Goal: Task Accomplishment & Management: Use online tool/utility

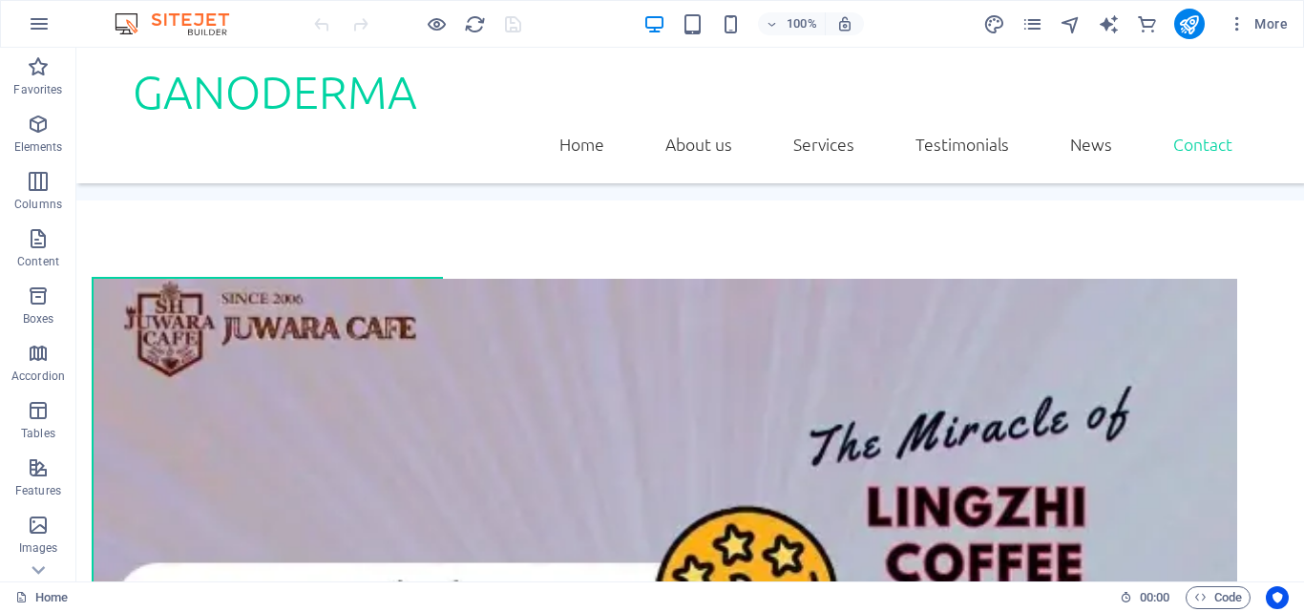
scroll to position [4557, 0]
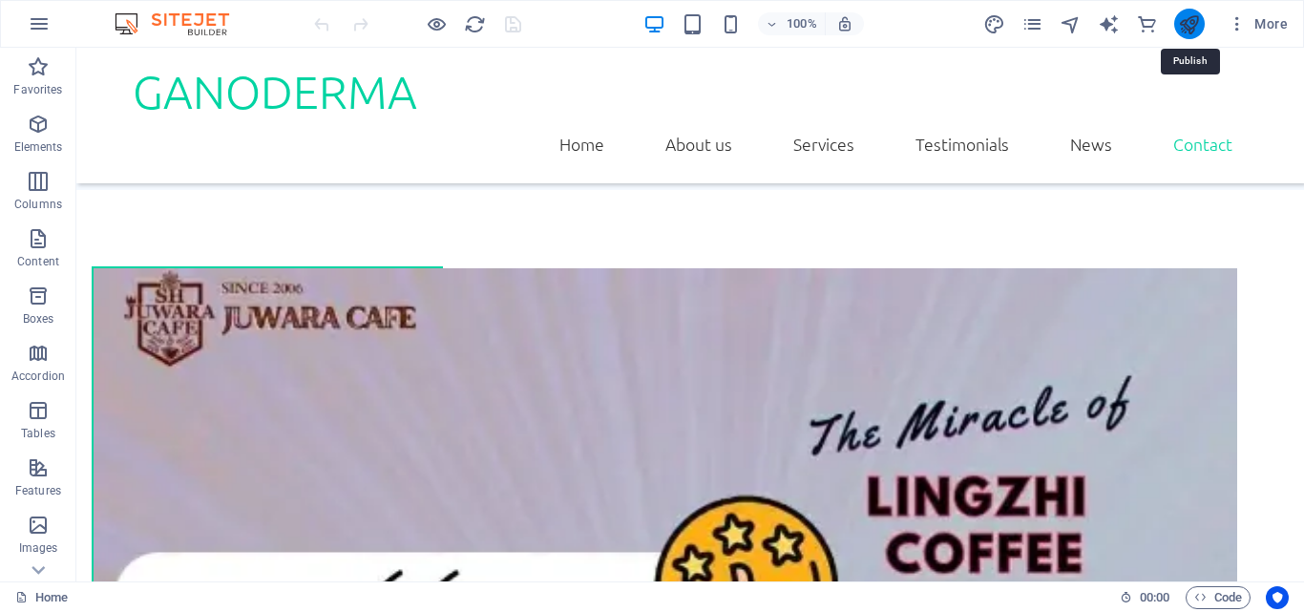
click at [1196, 28] on icon "publish" at bounding box center [1189, 24] width 22 height 22
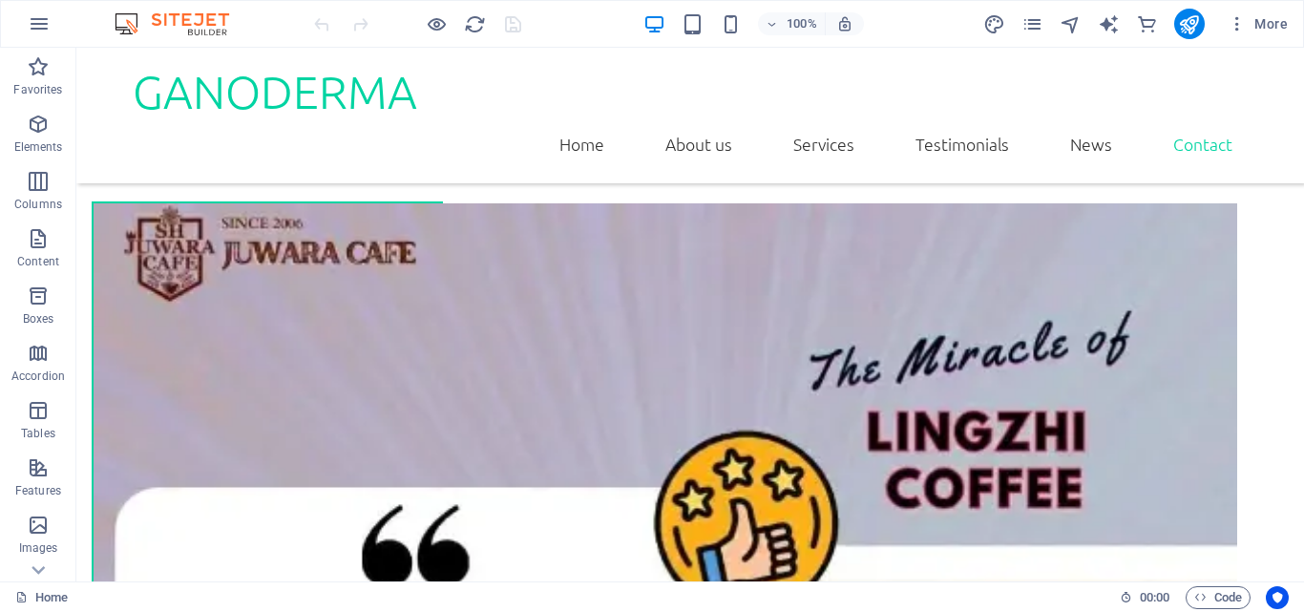
scroll to position [4728, 0]
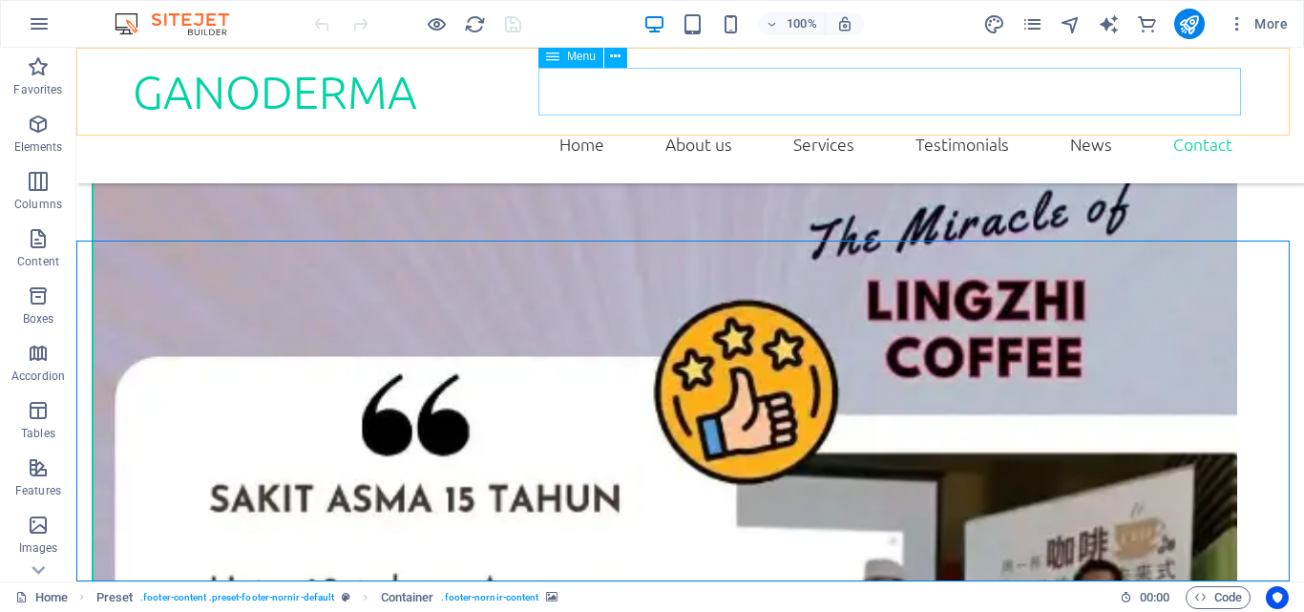
click at [1230, 120] on nav "Home About us Services Testimonials News Contact" at bounding box center [690, 144] width 1115 height 48
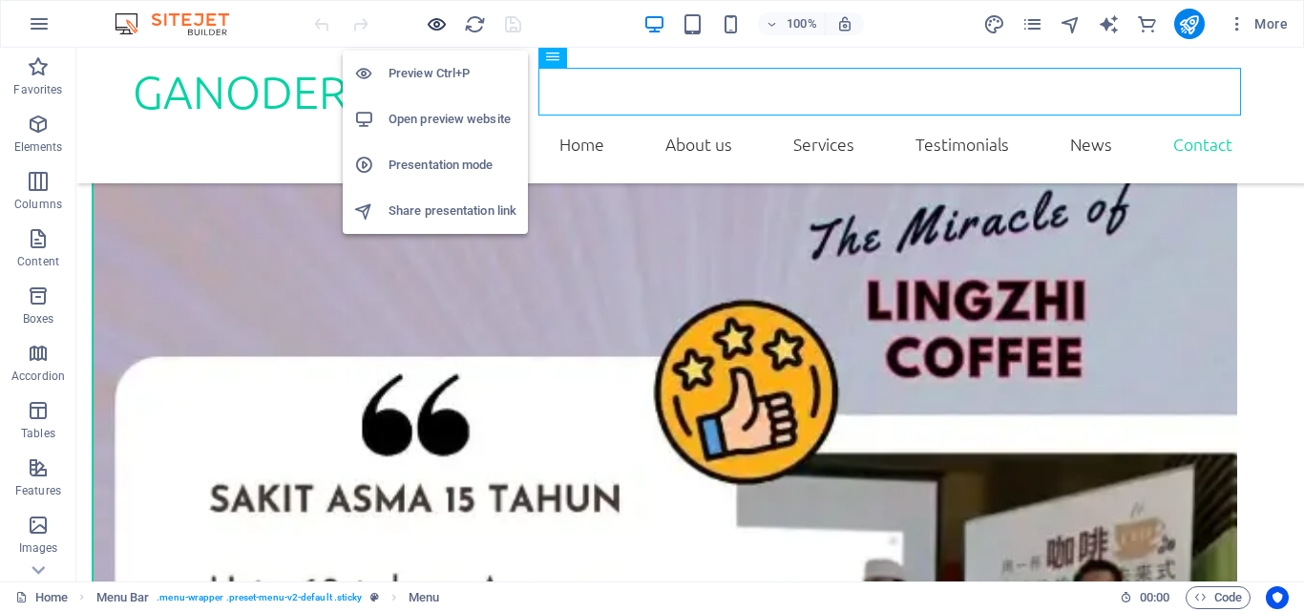
click at [445, 15] on icon "button" at bounding box center [437, 24] width 22 height 22
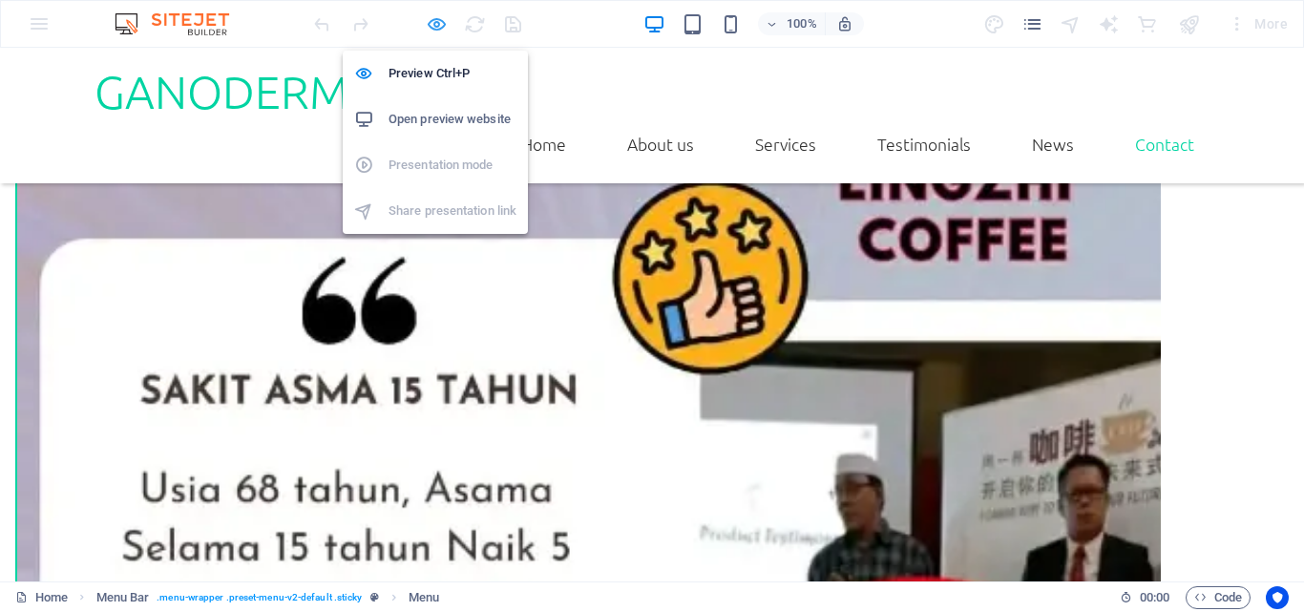
scroll to position [4726, 0]
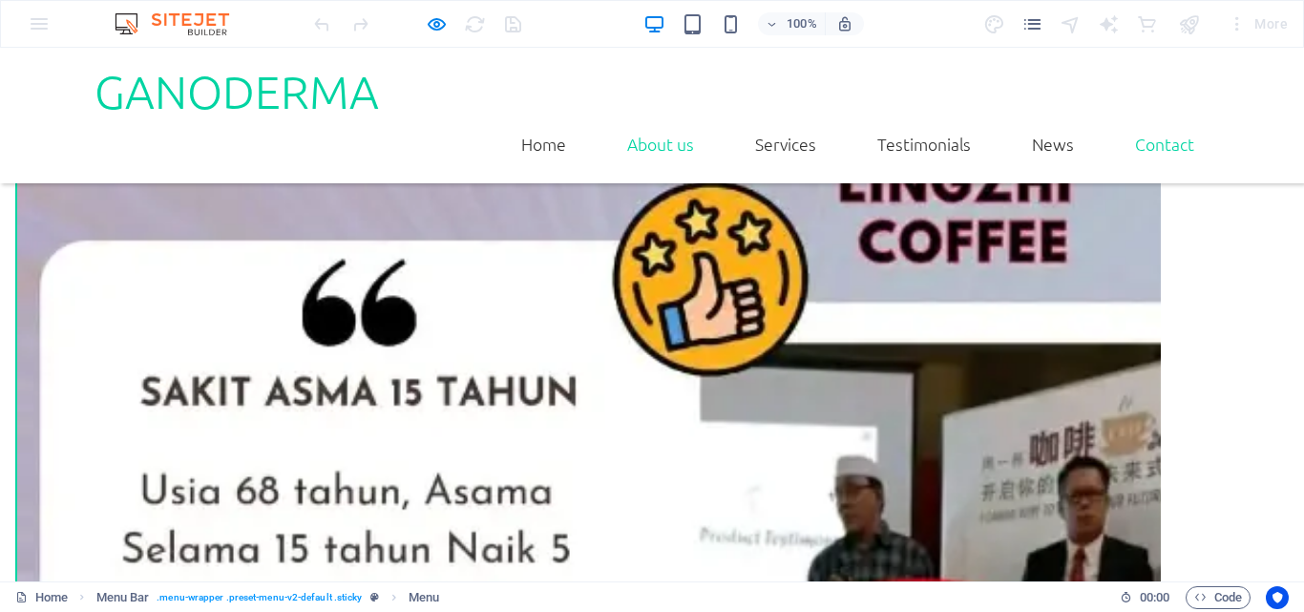
click at [640, 120] on link "About us" at bounding box center [660, 144] width 97 height 48
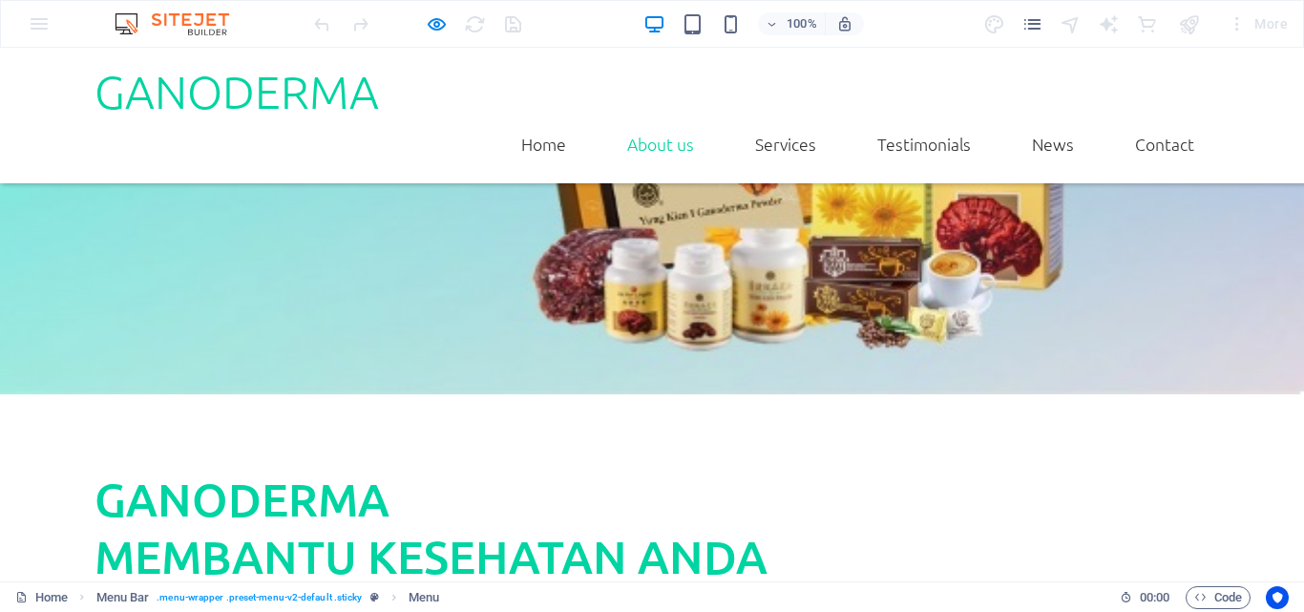
scroll to position [602, 0]
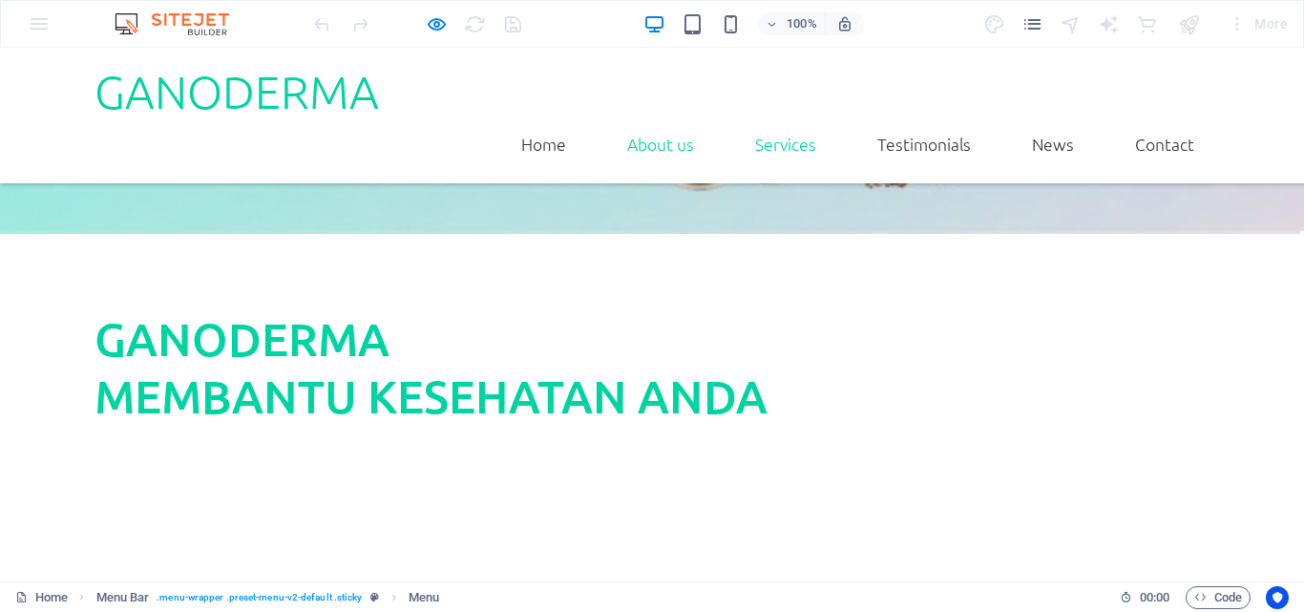
click at [768, 120] on link "Services" at bounding box center [786, 144] width 92 height 48
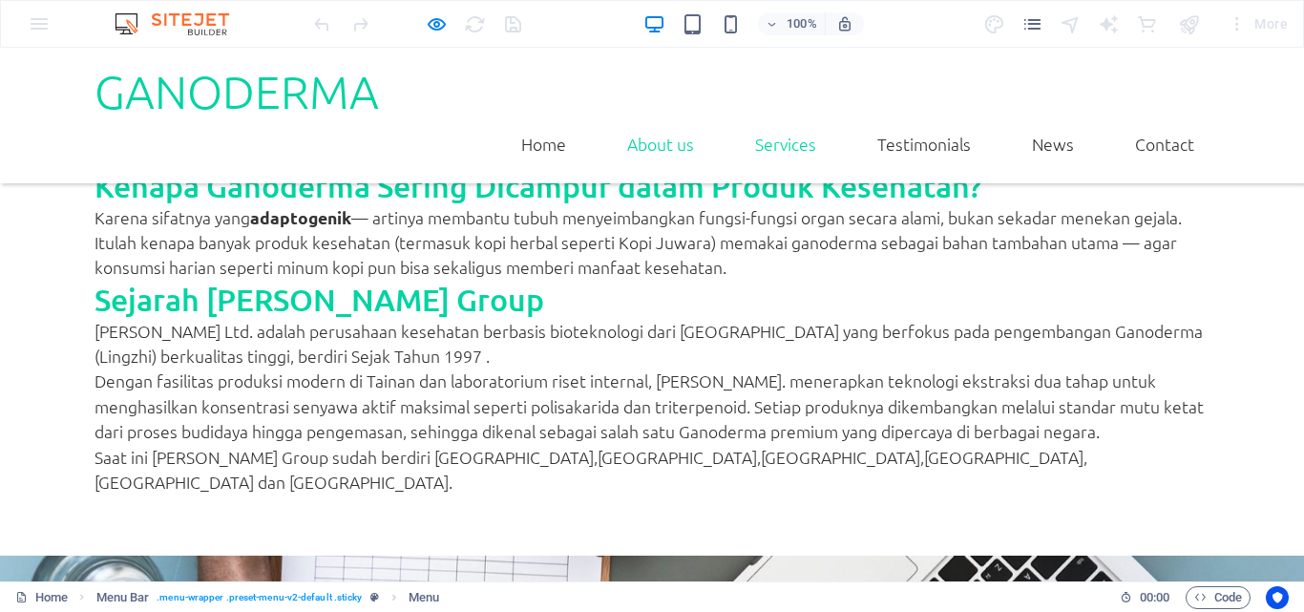
scroll to position [1835, 0]
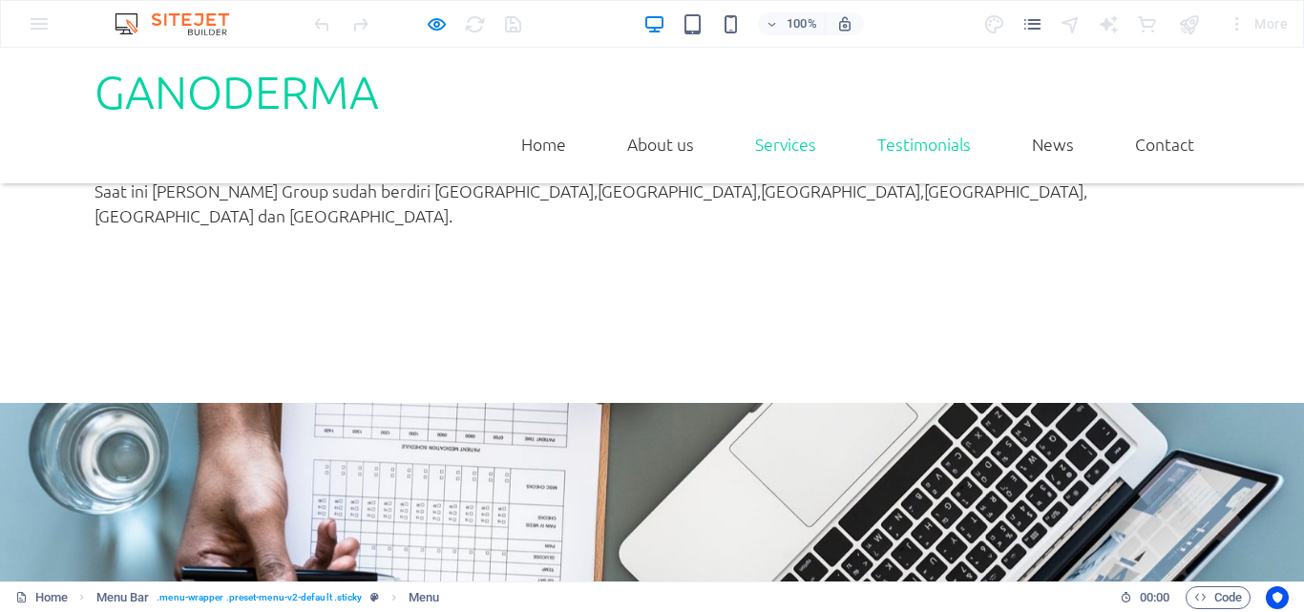
click at [873, 120] on link "Testimonials" at bounding box center [924, 144] width 124 height 48
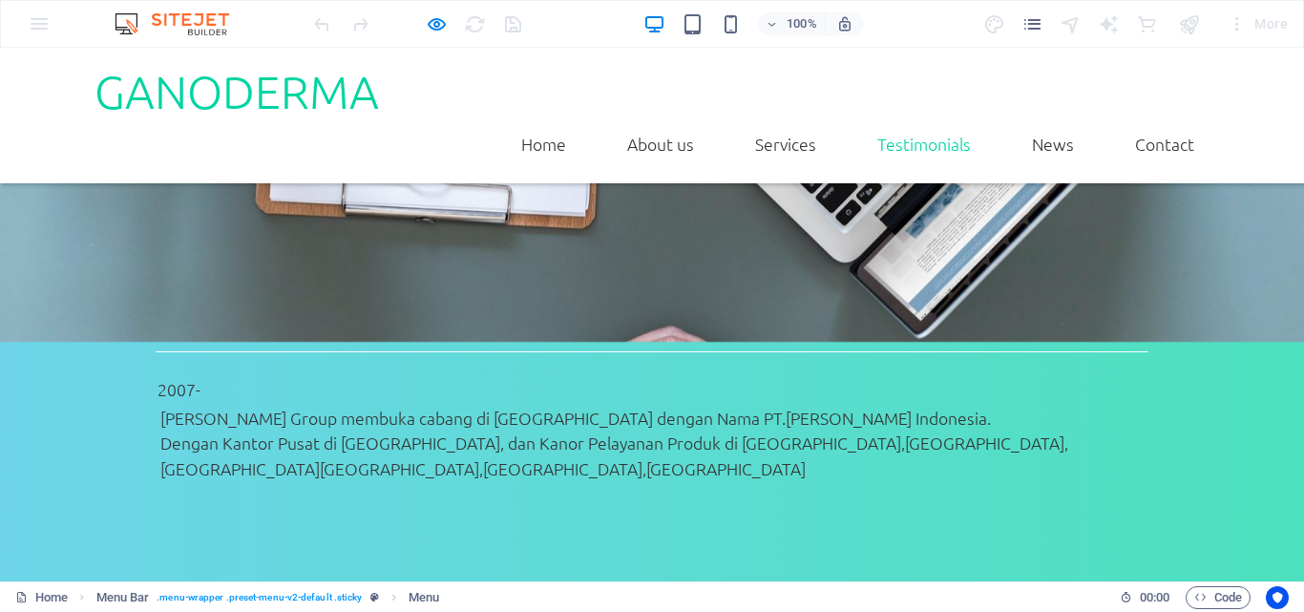
scroll to position [2464, 0]
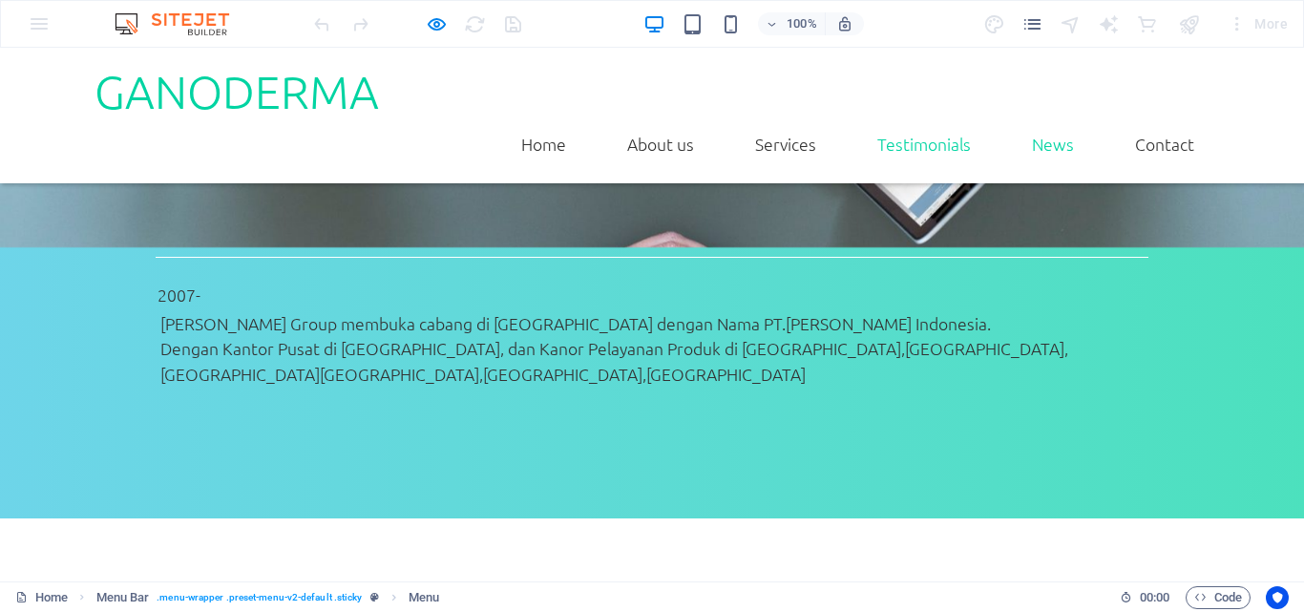
click at [1041, 120] on link "News" at bounding box center [1053, 144] width 73 height 48
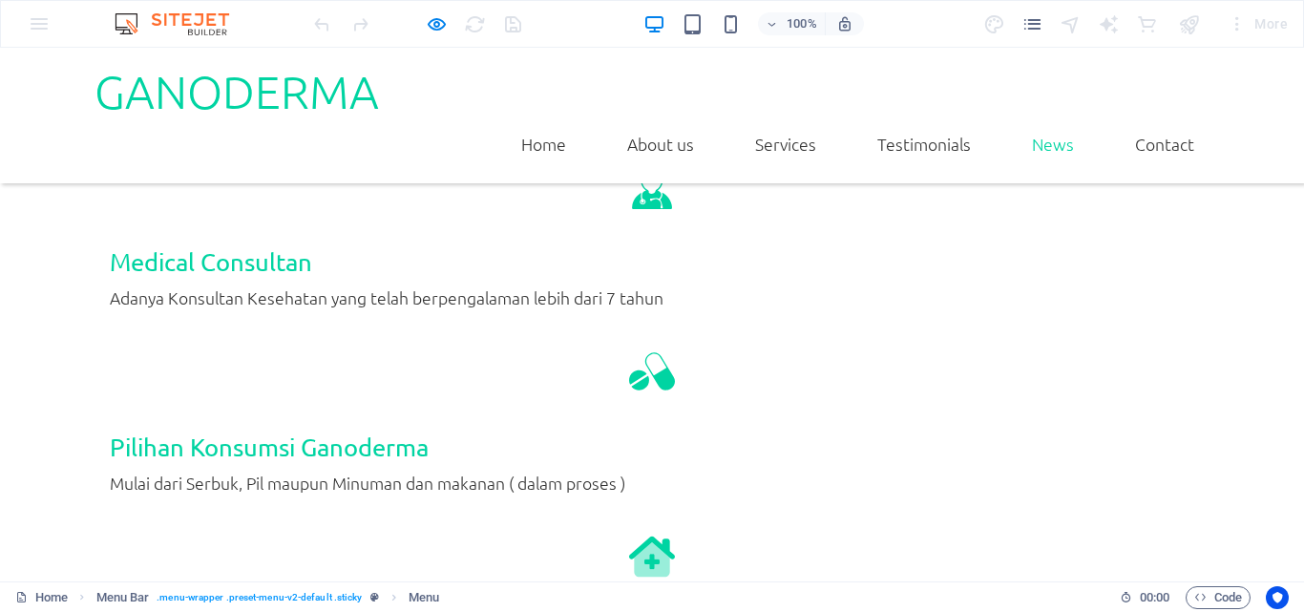
scroll to position [3192, 0]
